Goal: Obtain resource: Download file/media

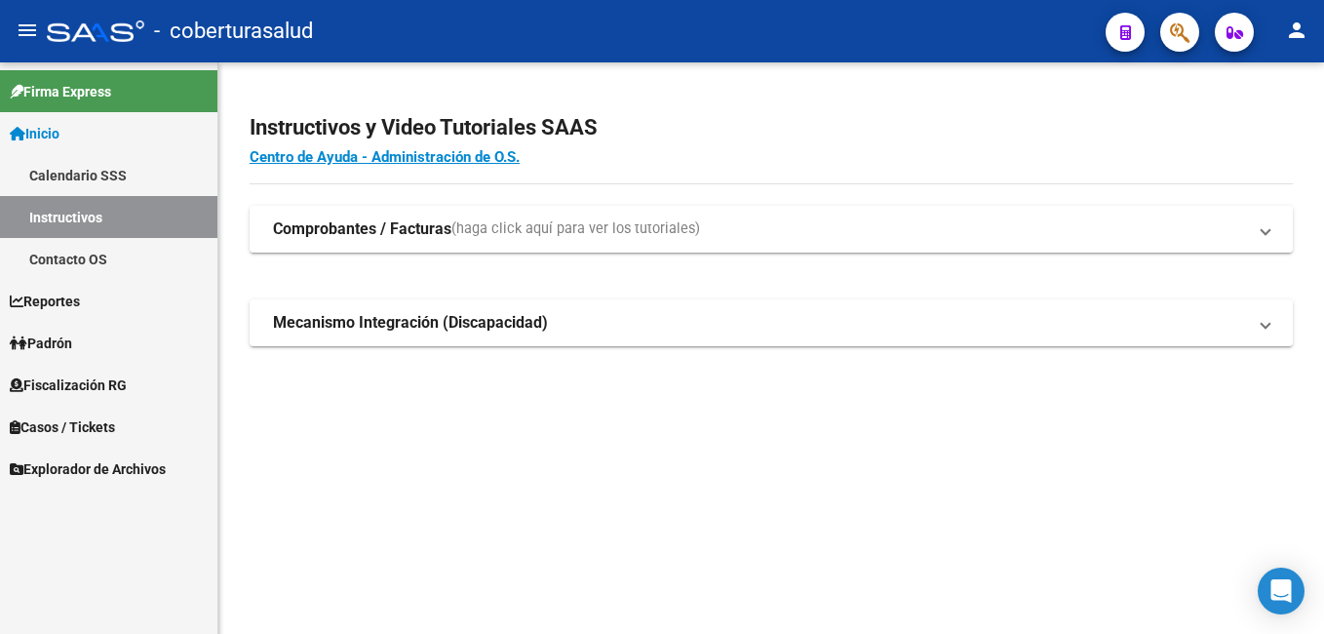
click at [122, 384] on span "Fiscalización RG" at bounding box center [68, 384] width 117 height 21
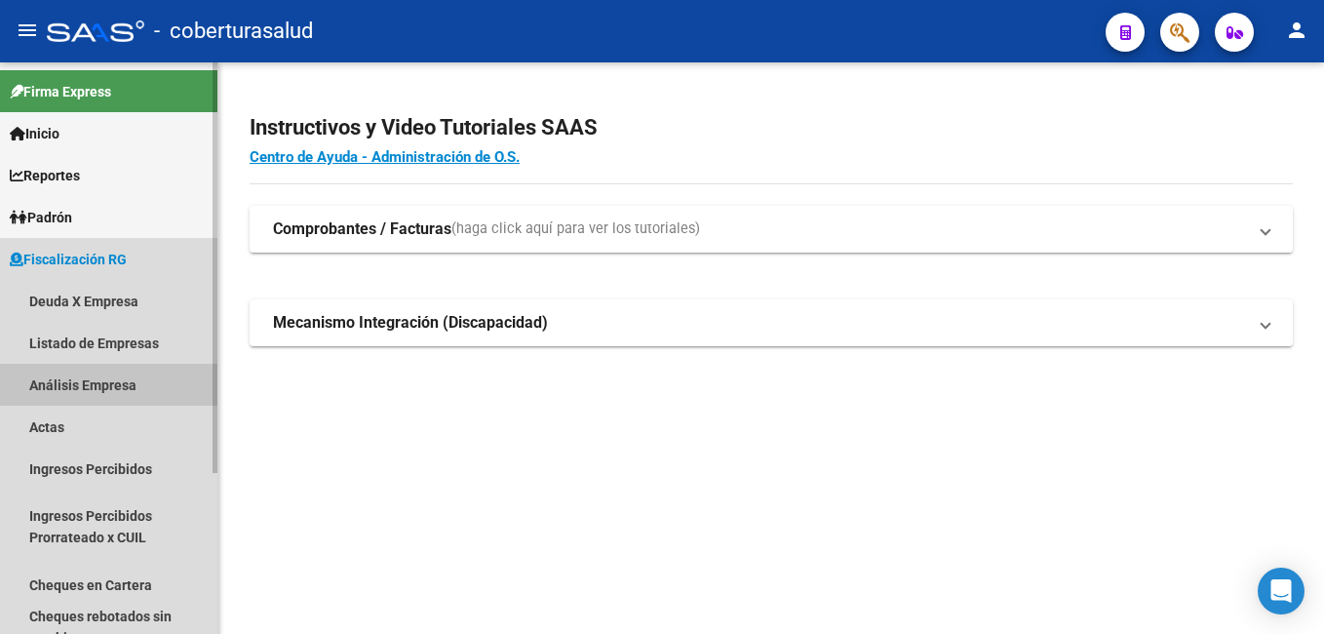
click at [124, 382] on link "Análisis Empresa" at bounding box center [108, 385] width 217 height 42
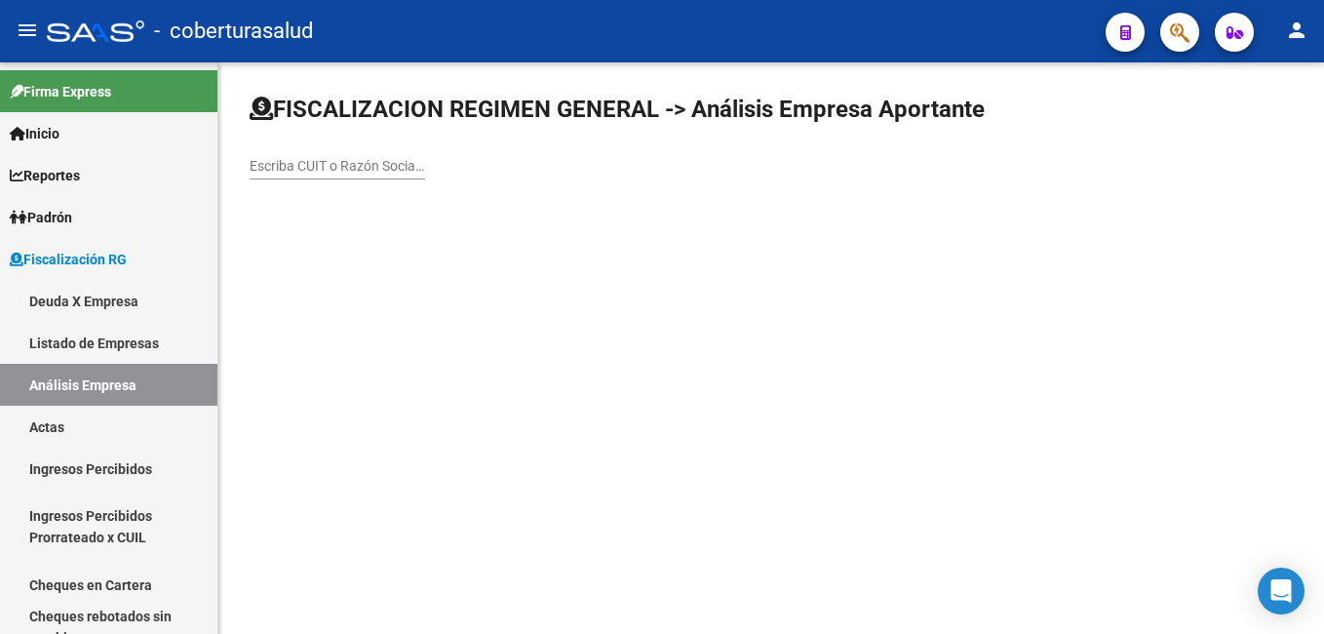
click at [267, 164] on input "Escriba CUIT o Razón Social para buscar" at bounding box center [337, 166] width 175 height 17
drag, startPoint x: 289, startPoint y: 146, endPoint x: 289, endPoint y: 164, distance: 17.5
click at [289, 161] on div "Escriba CUIT o Razón Social para buscar" at bounding box center [337, 159] width 175 height 39
paste input "30708519339"
type input "30708519339"
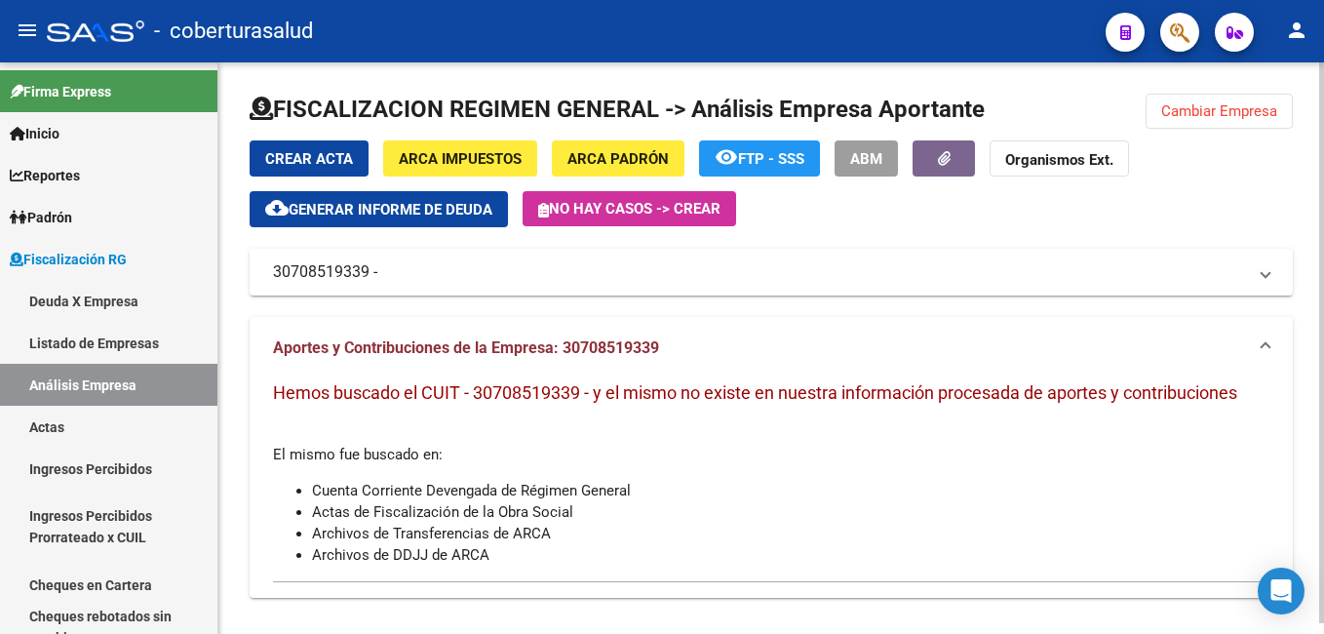
drag, startPoint x: 385, startPoint y: 266, endPoint x: 242, endPoint y: 286, distance: 144.6
click at [242, 286] on div "FISCALIZACION REGIMEN GENERAL -> Análisis Empresa Aportante Cambiar Empresa Cre…" at bounding box center [770, 353] width 1105 height 582
drag, startPoint x: 242, startPoint y: 286, endPoint x: 290, endPoint y: 280, distance: 49.1
drag, startPoint x: 290, startPoint y: 280, endPoint x: 1190, endPoint y: 107, distance: 916.1
click at [1190, 107] on span "Cambiar Empresa" at bounding box center [1219, 111] width 116 height 18
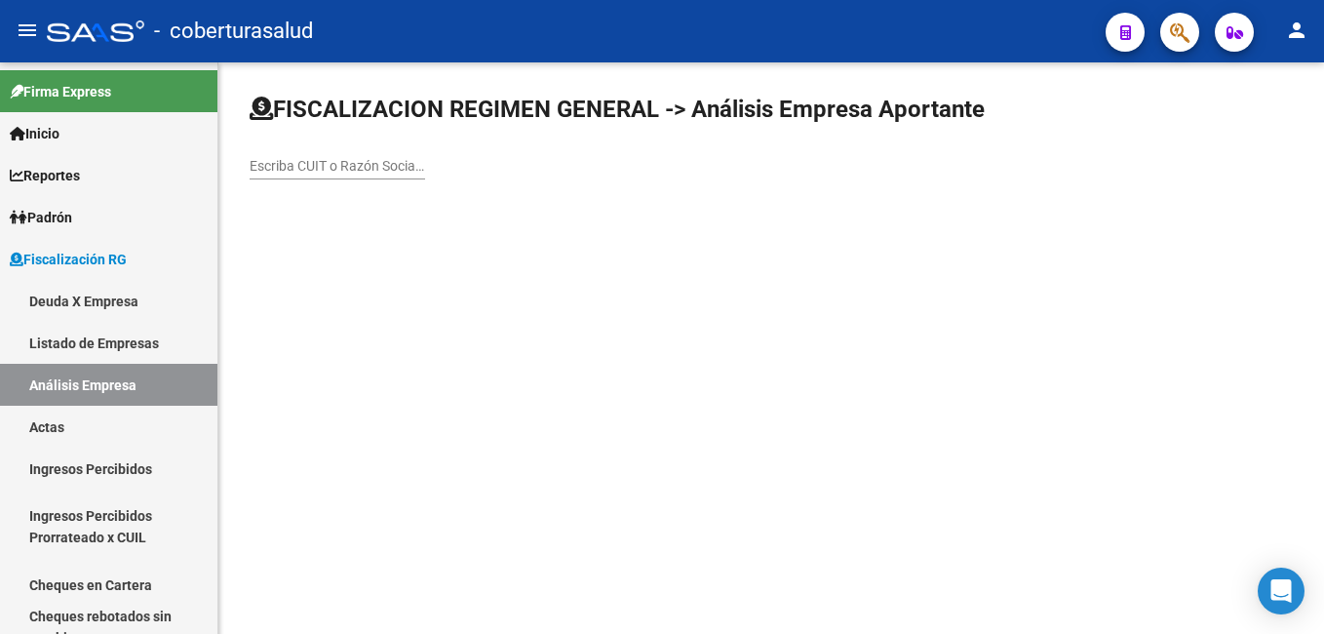
click at [293, 164] on input "Escriba CUIT o Razón Social para buscar" at bounding box center [337, 166] width 175 height 17
paste input "30616278289"
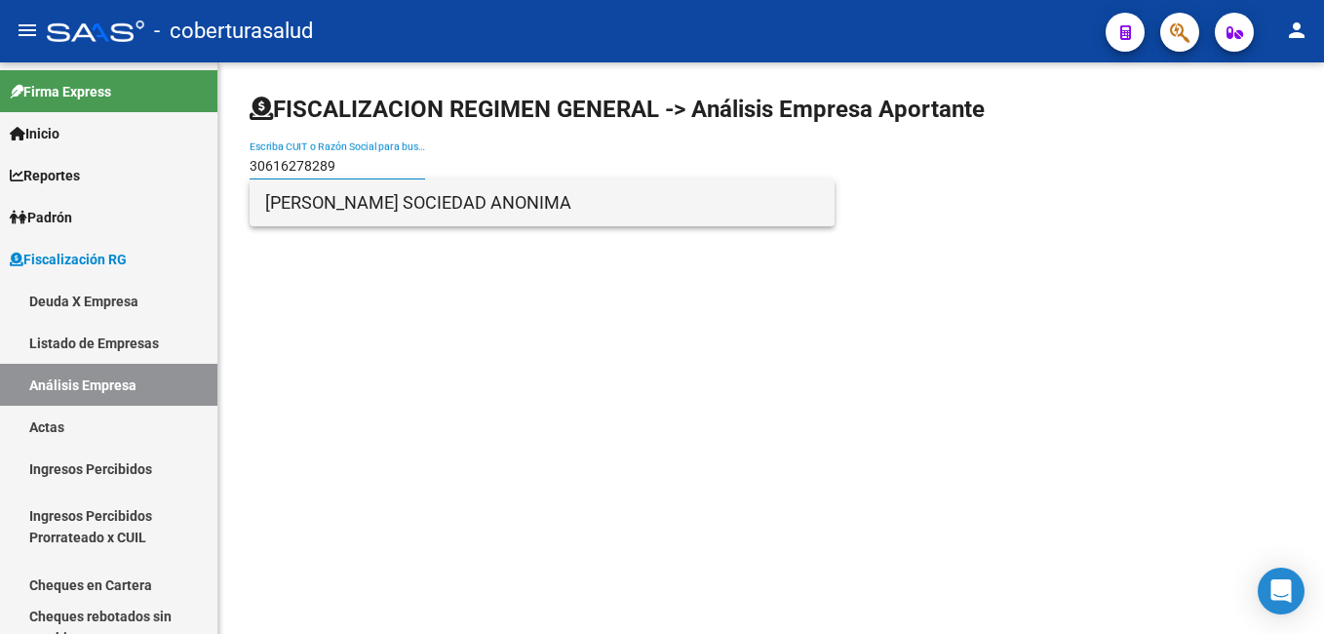
type input "30616278289"
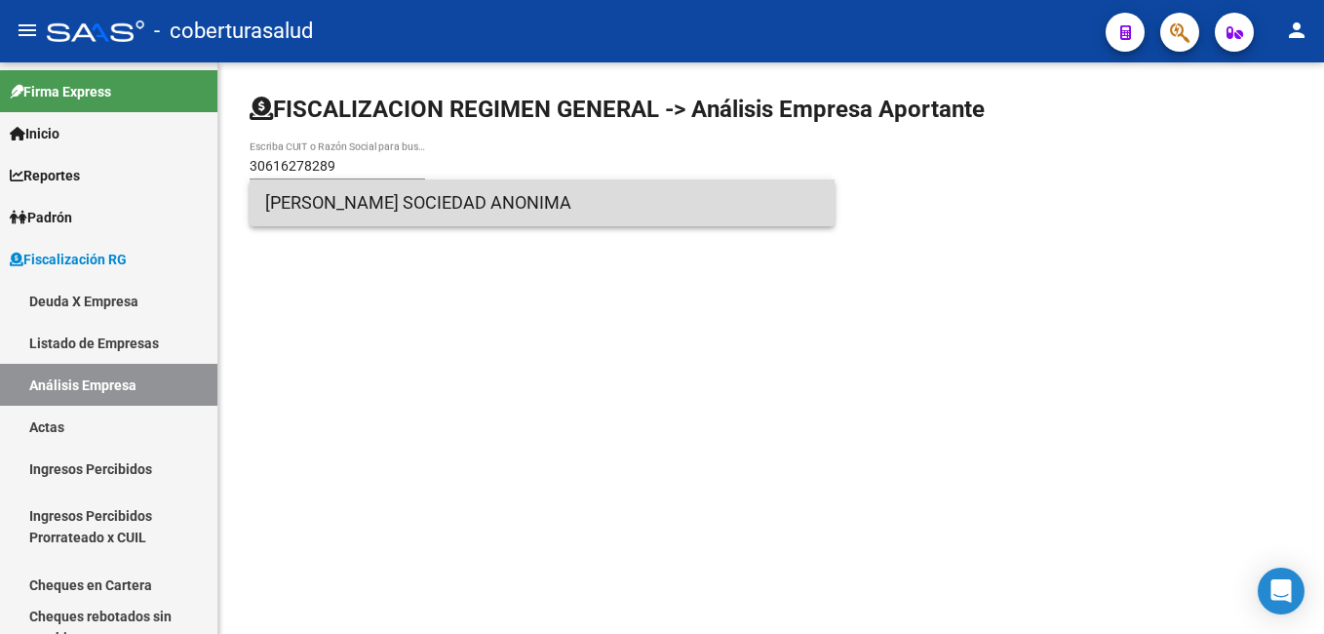
click at [376, 193] on span "[PERSON_NAME] SOCIEDAD ANONIMA" at bounding box center [542, 202] width 554 height 47
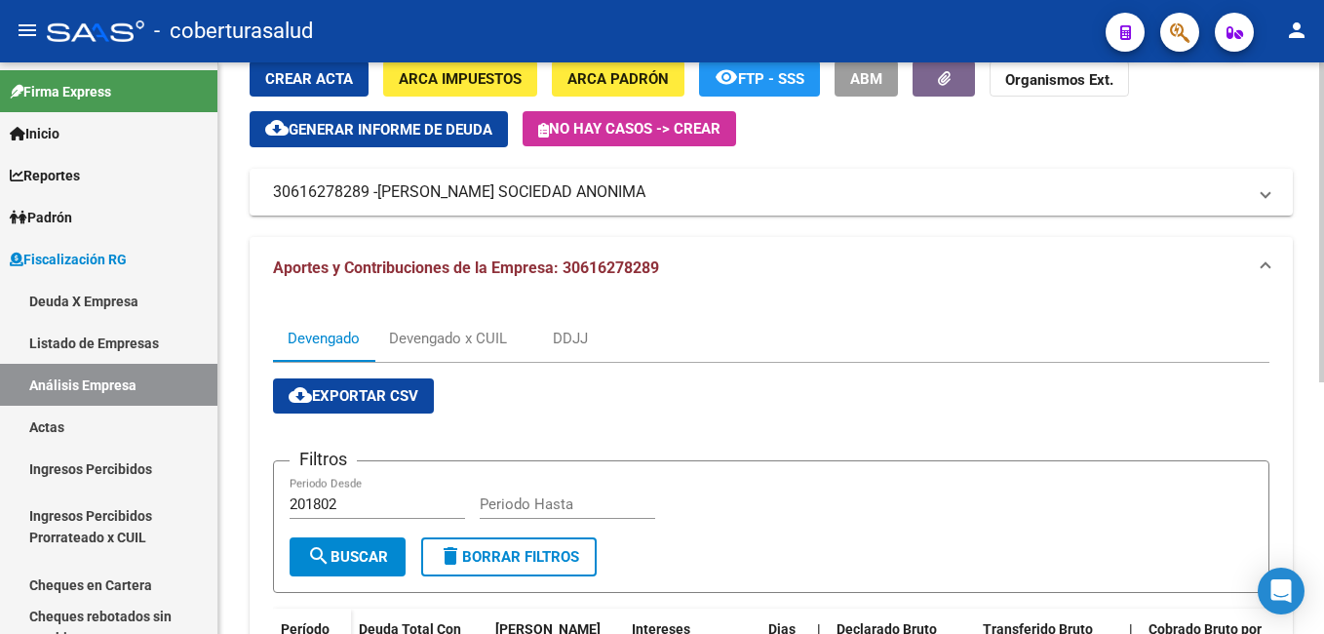
scroll to position [58, 0]
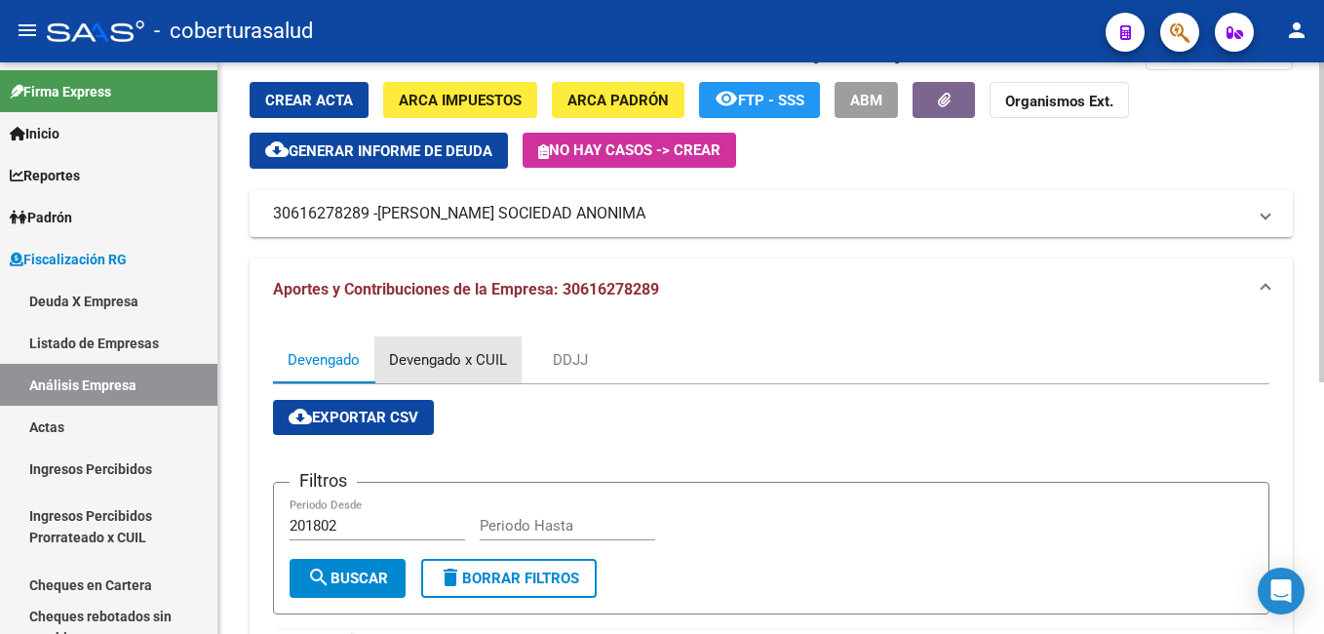
click at [447, 358] on div "Devengado x CUIL" at bounding box center [448, 359] width 118 height 21
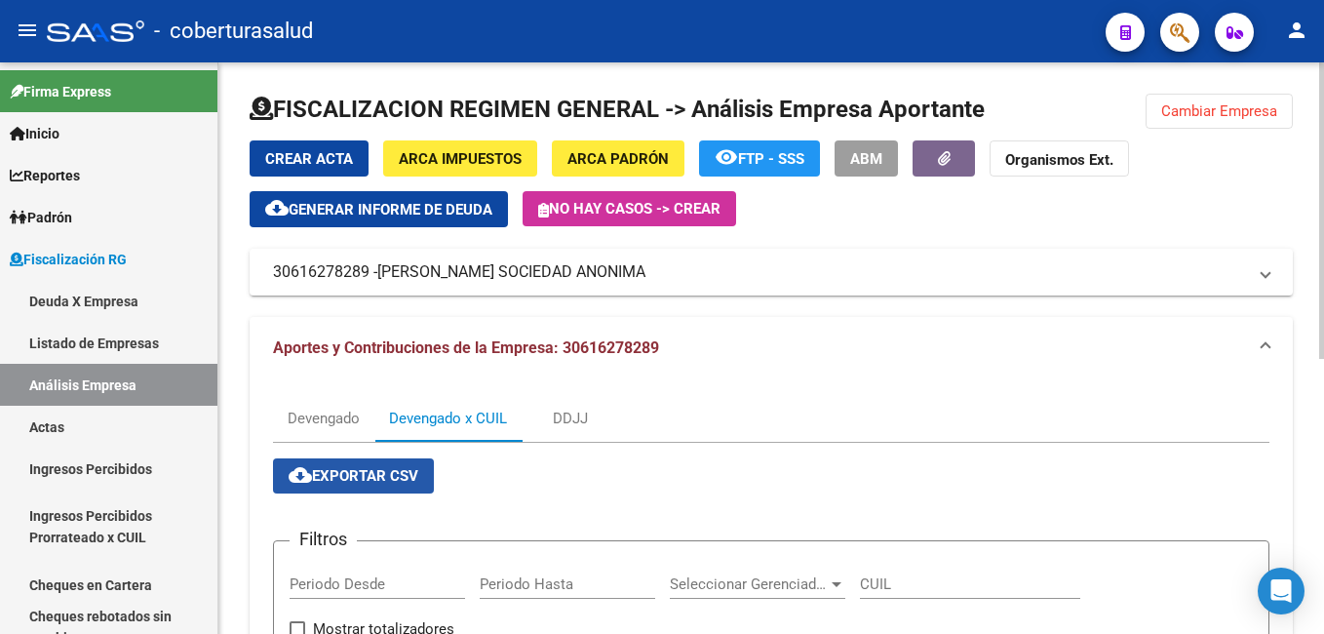
click at [330, 482] on span "cloud_download Exportar CSV" at bounding box center [354, 476] width 130 height 18
